Goal: Check status: Check status

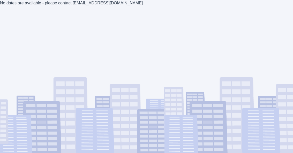
scroll to position [6, 0]
click at [240, 132] on div "No dates are available - please contact [EMAIL_ADDRESS][DOMAIN_NAME]" at bounding box center [146, 76] width 293 height 153
click at [87, 5] on div "No dates are available - please contact [EMAIL_ADDRESS][DOMAIN_NAME]" at bounding box center [146, 76] width 293 height 153
click at [91, 1] on div "No dates are available - please contact [EMAIL_ADDRESS][DOMAIN_NAME]" at bounding box center [146, 76] width 293 height 153
